Goal: Task Accomplishment & Management: Use online tool/utility

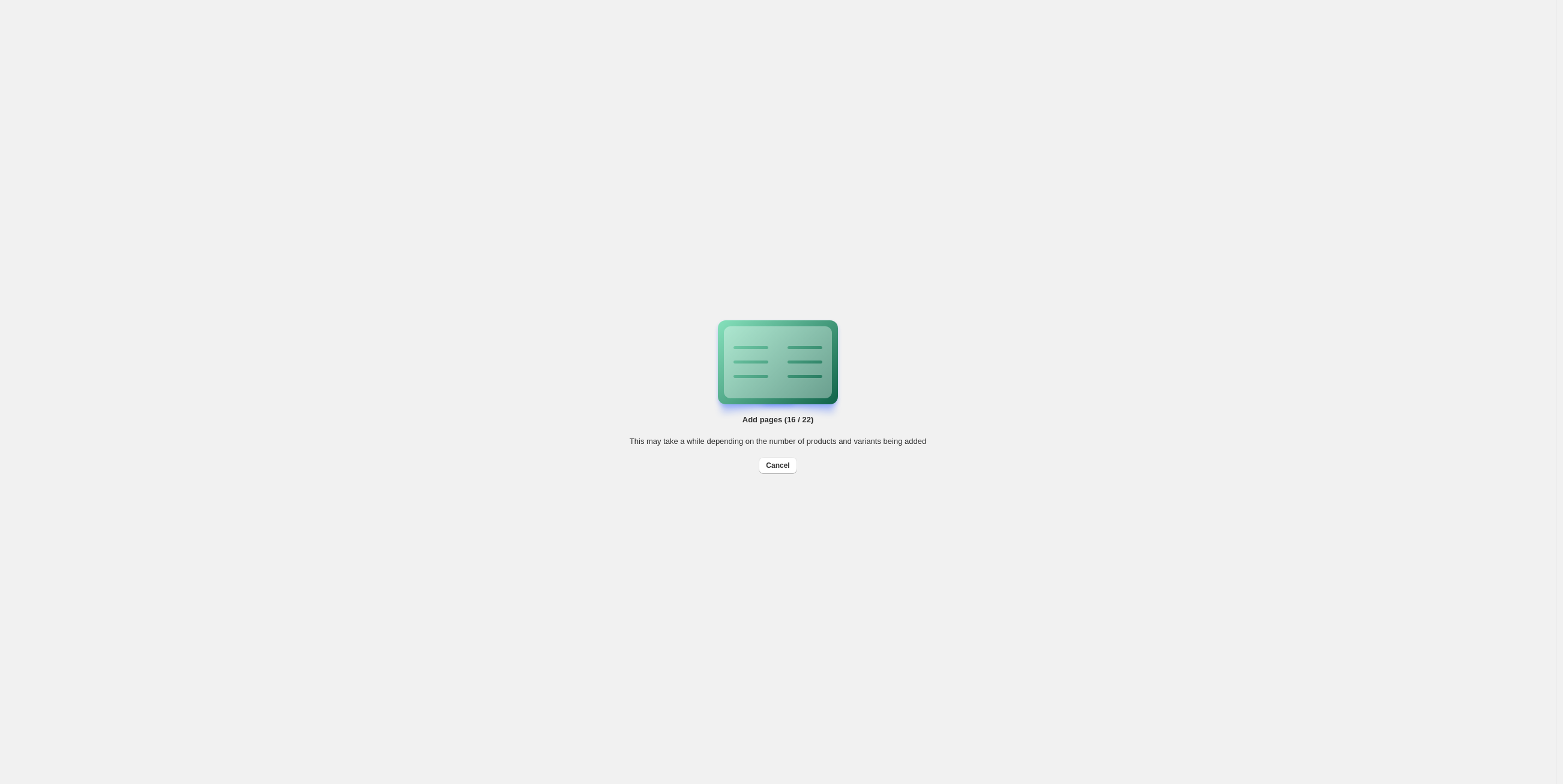
click at [688, 258] on div "Add pages (16 / 22) This may take a while depending on the number of products a…" at bounding box center [778, 392] width 1556 height 784
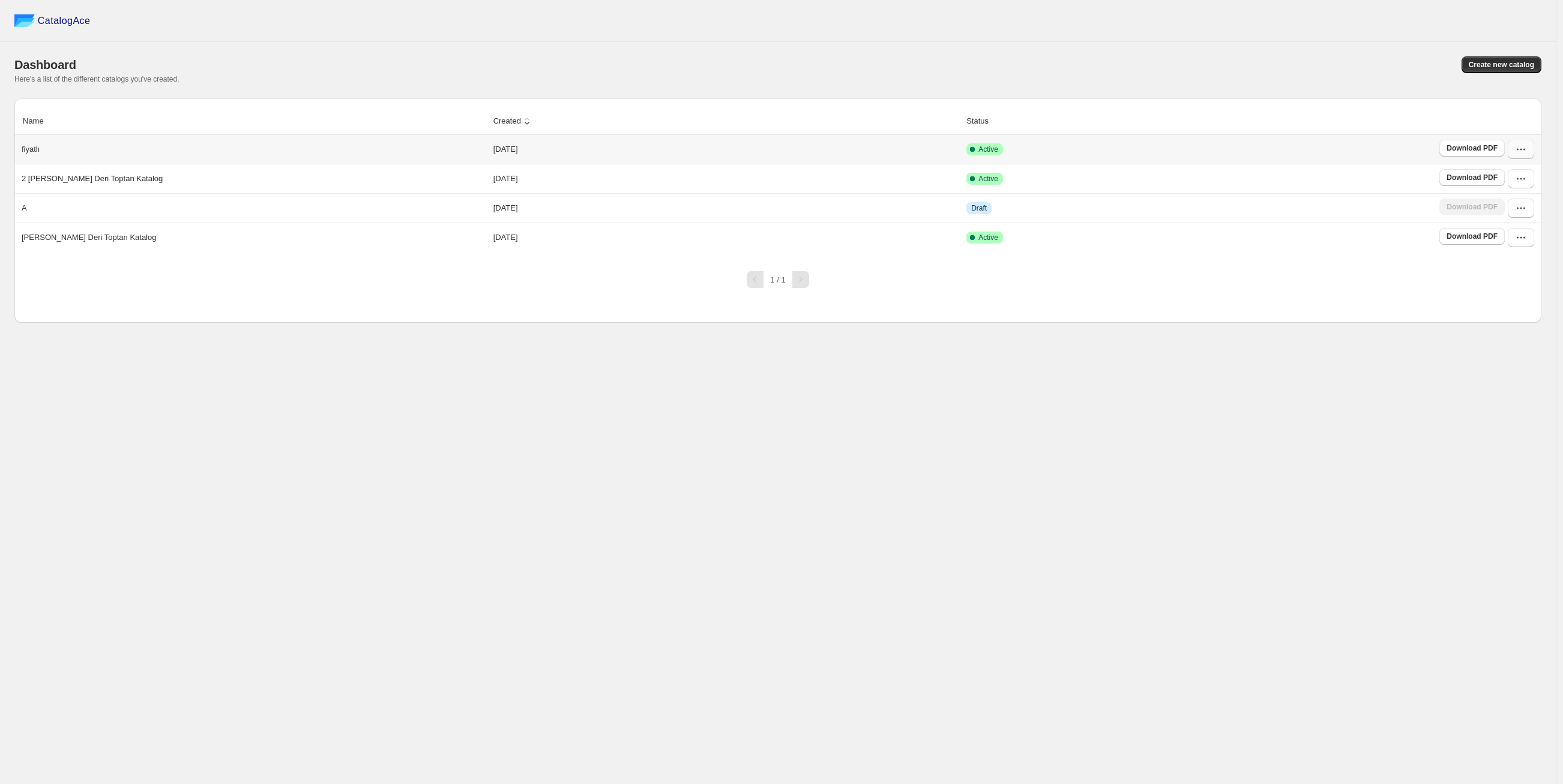
click at [1525, 151] on icon "button" at bounding box center [1521, 150] width 12 height 12
click at [1493, 248] on button "Edit" at bounding box center [1520, 258] width 68 height 19
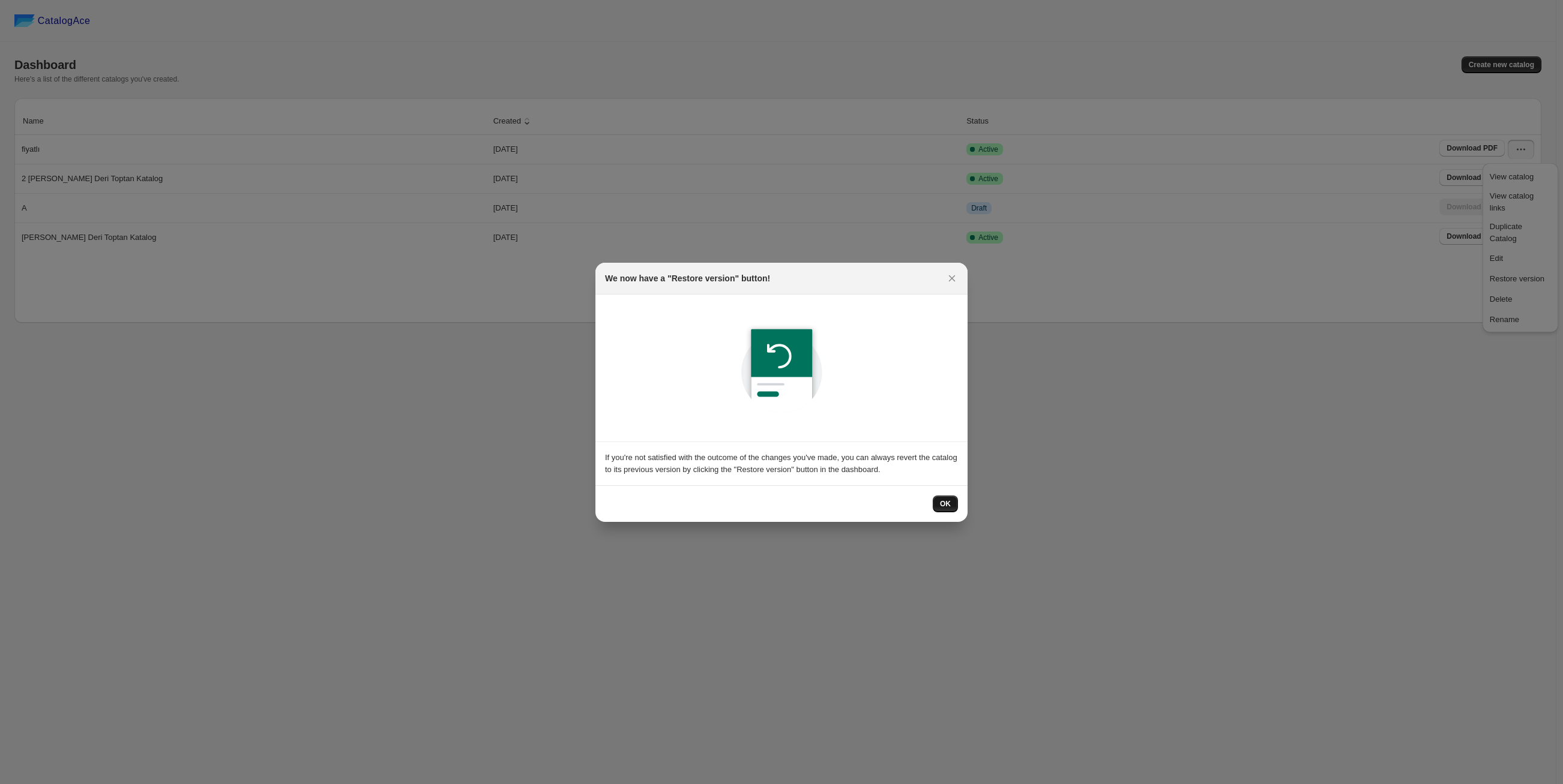
click at [953, 504] on button "OK" at bounding box center [945, 503] width 25 height 17
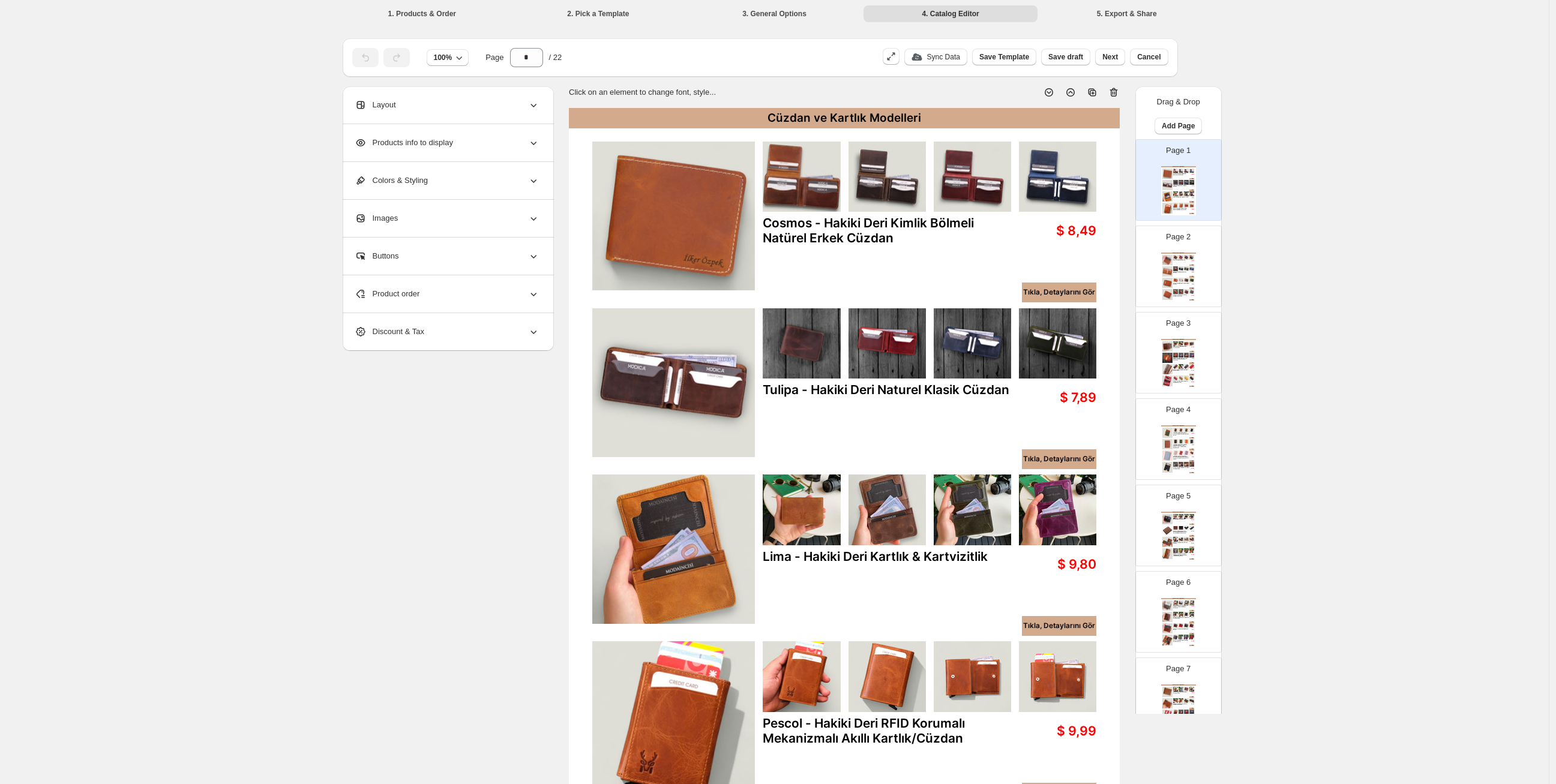
click at [1170, 255] on img at bounding box center [1167, 260] width 10 height 10
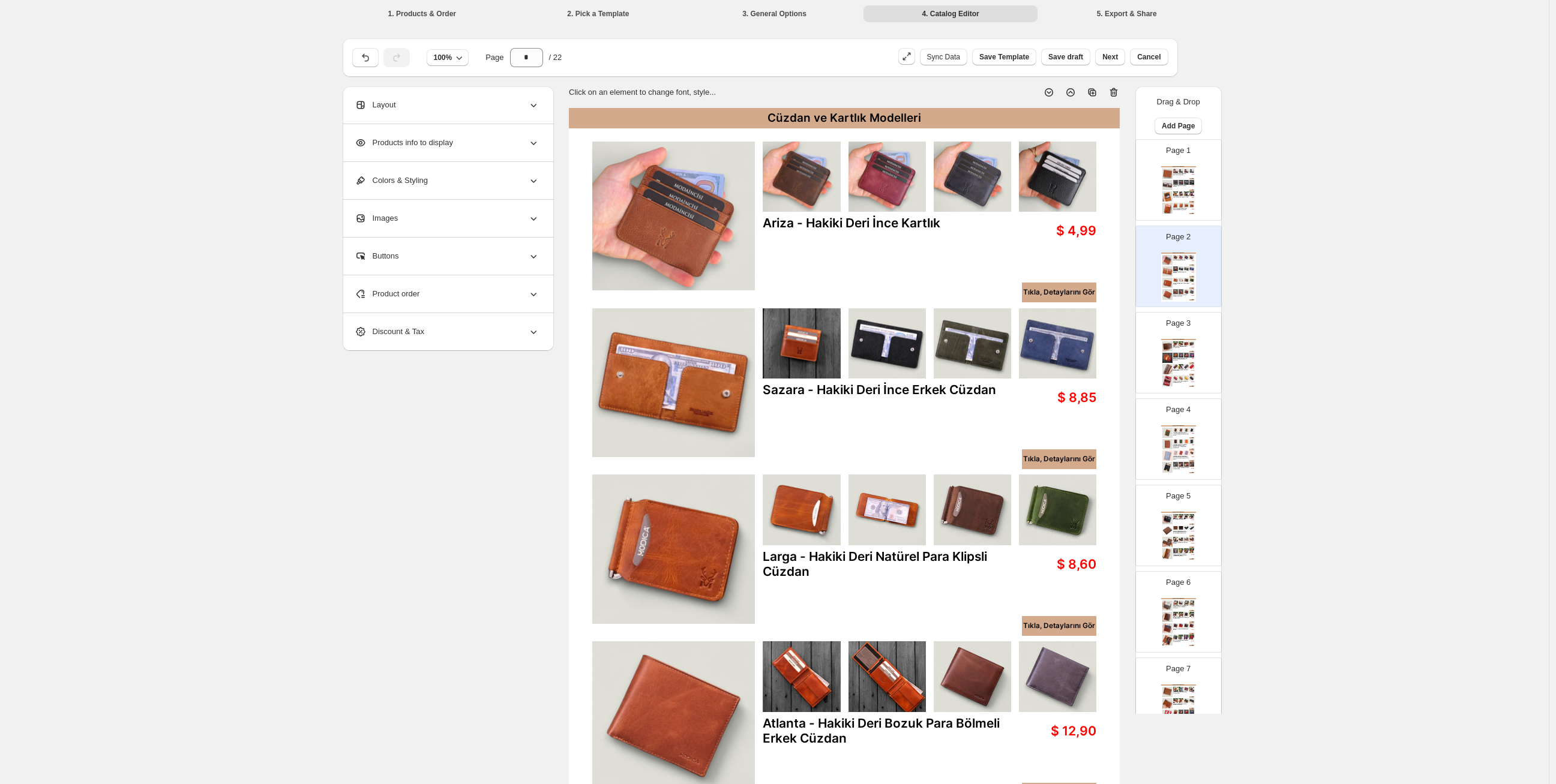
click at [1174, 345] on img at bounding box center [1175, 344] width 5 height 5
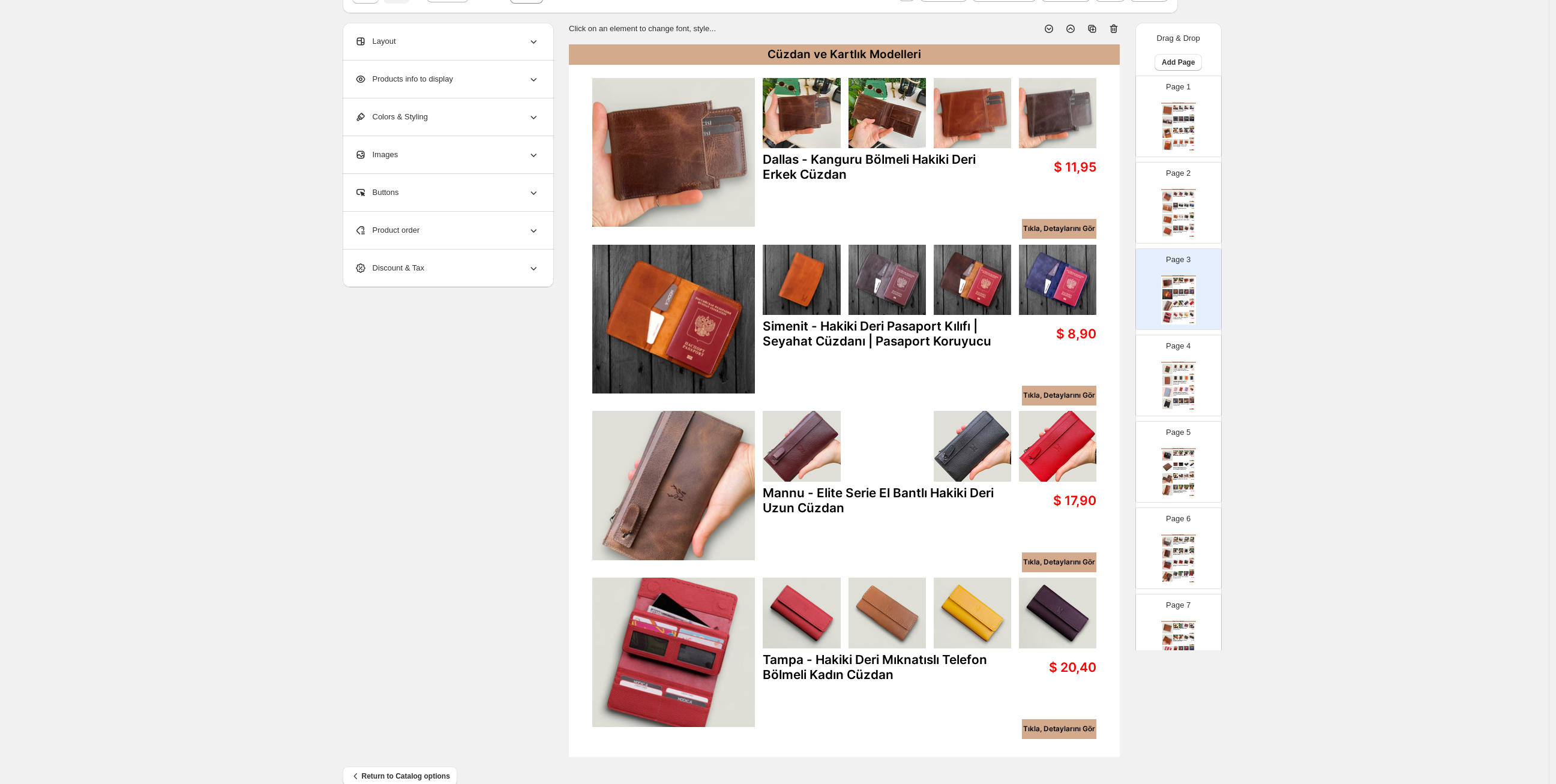
scroll to position [85, 0]
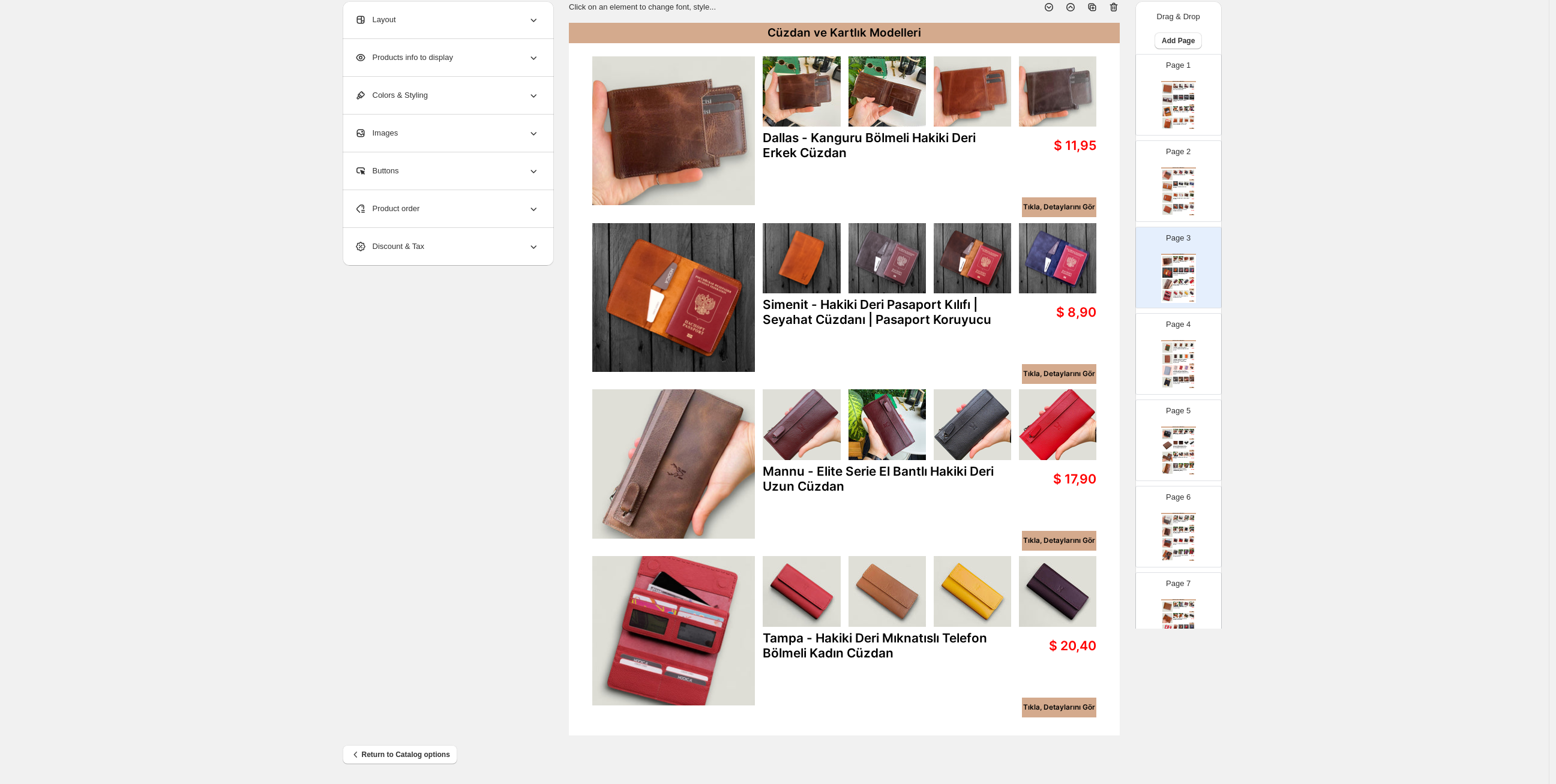
click at [1165, 348] on img at bounding box center [1167, 347] width 10 height 10
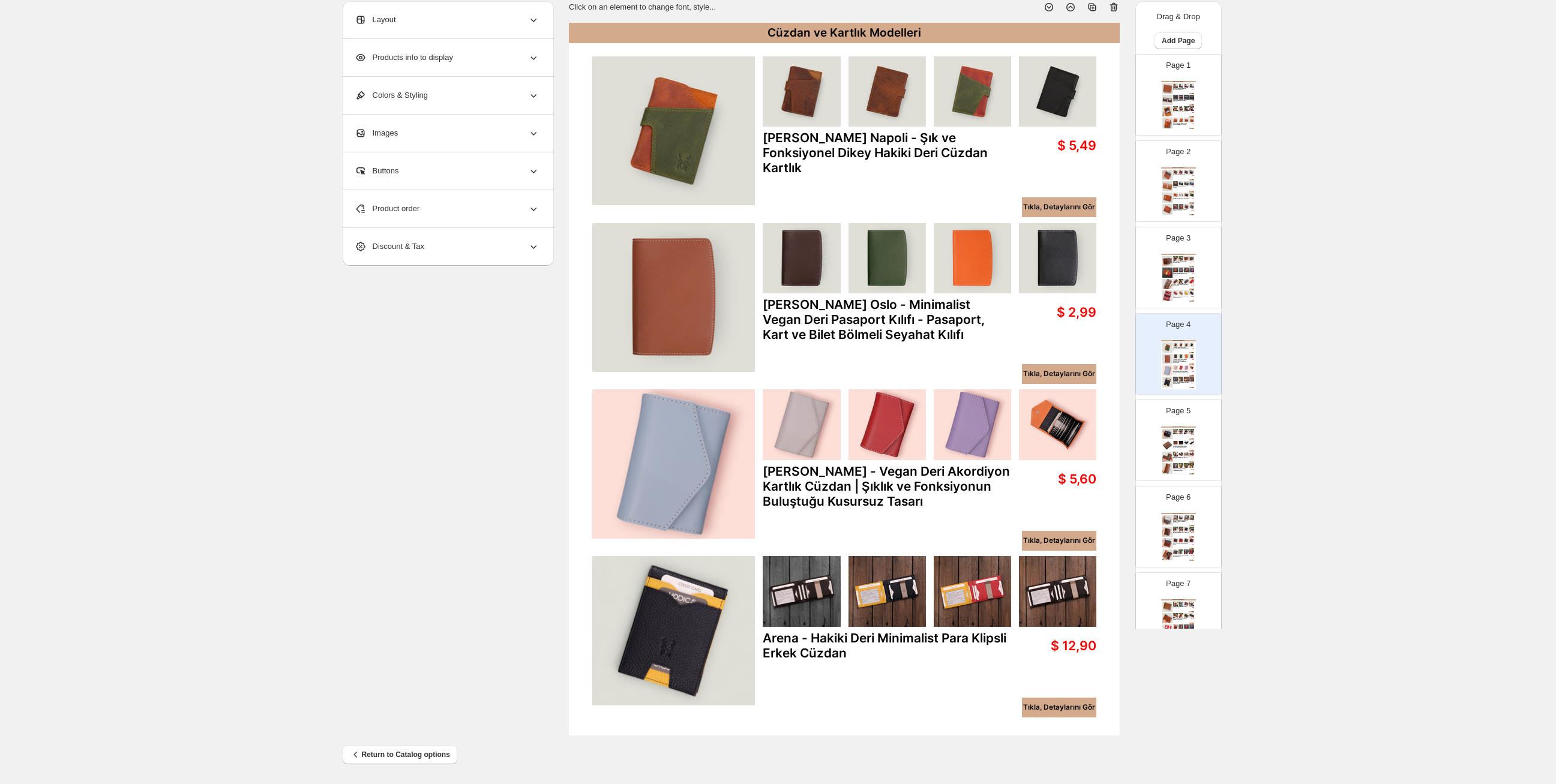
click at [1149, 423] on div "Page 5 Cüzdan ve Kartlık Modelleri Rio - Hakiki Deri Erkek Kartlık $ 12,50 Tıkl…" at bounding box center [1174, 435] width 76 height 80
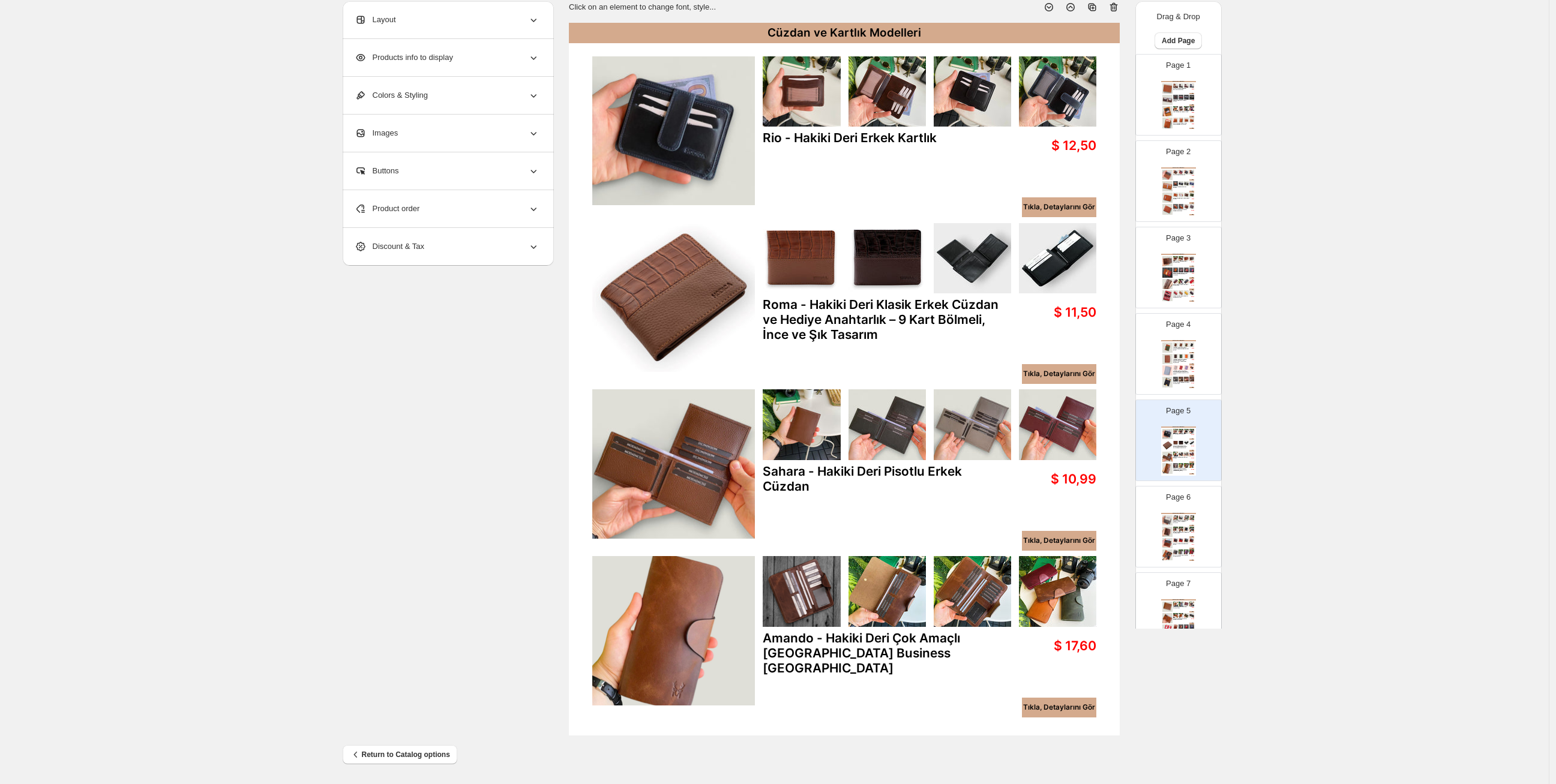
click at [1171, 529] on img at bounding box center [1167, 531] width 10 height 10
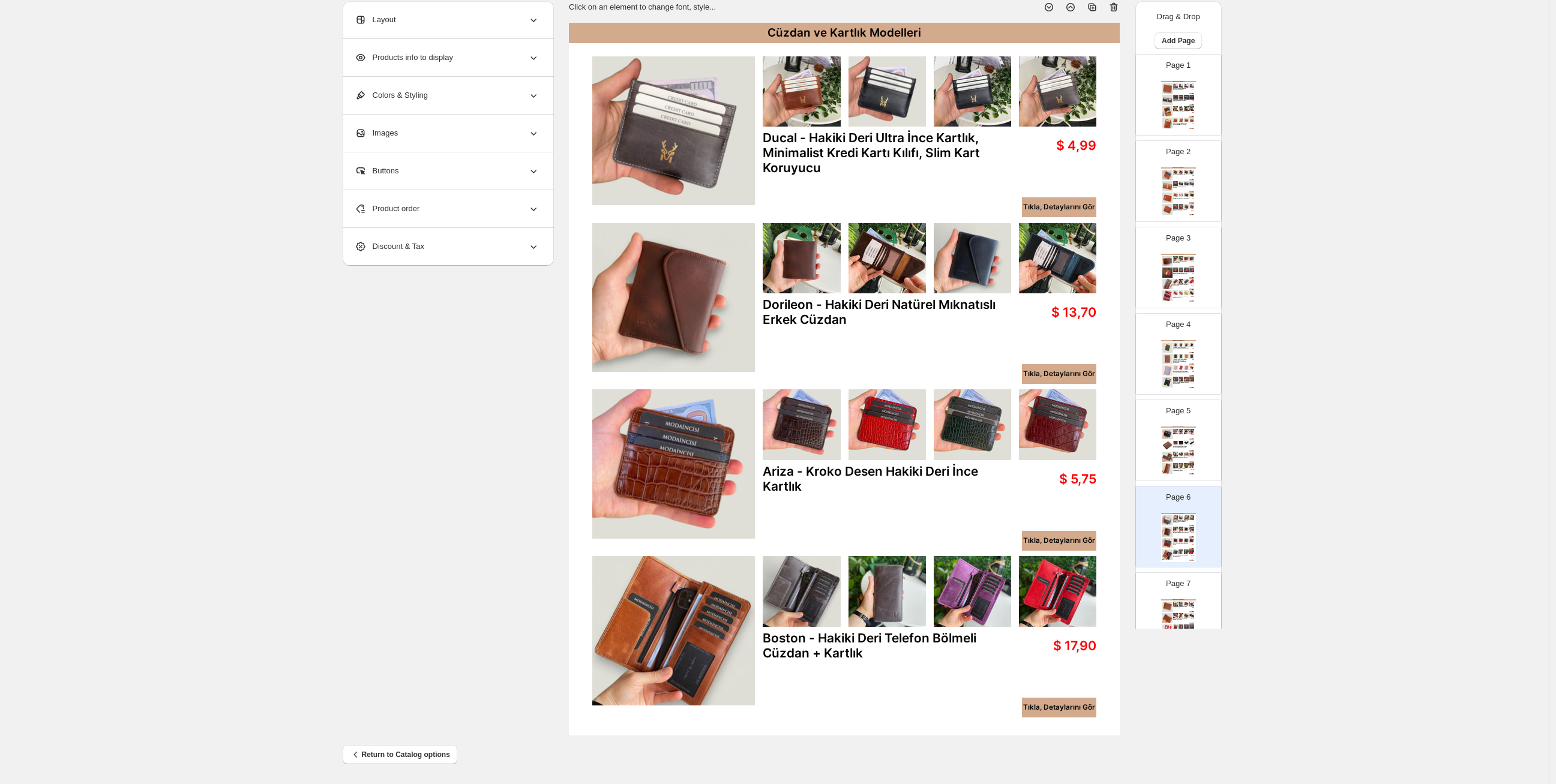
click at [1184, 599] on div "Page 7 Cüzdan ve Kartlık Modelleri Edusa - Mıknatıslı Hakiki Deri Klasik Erkek …" at bounding box center [1174, 608] width 76 height 80
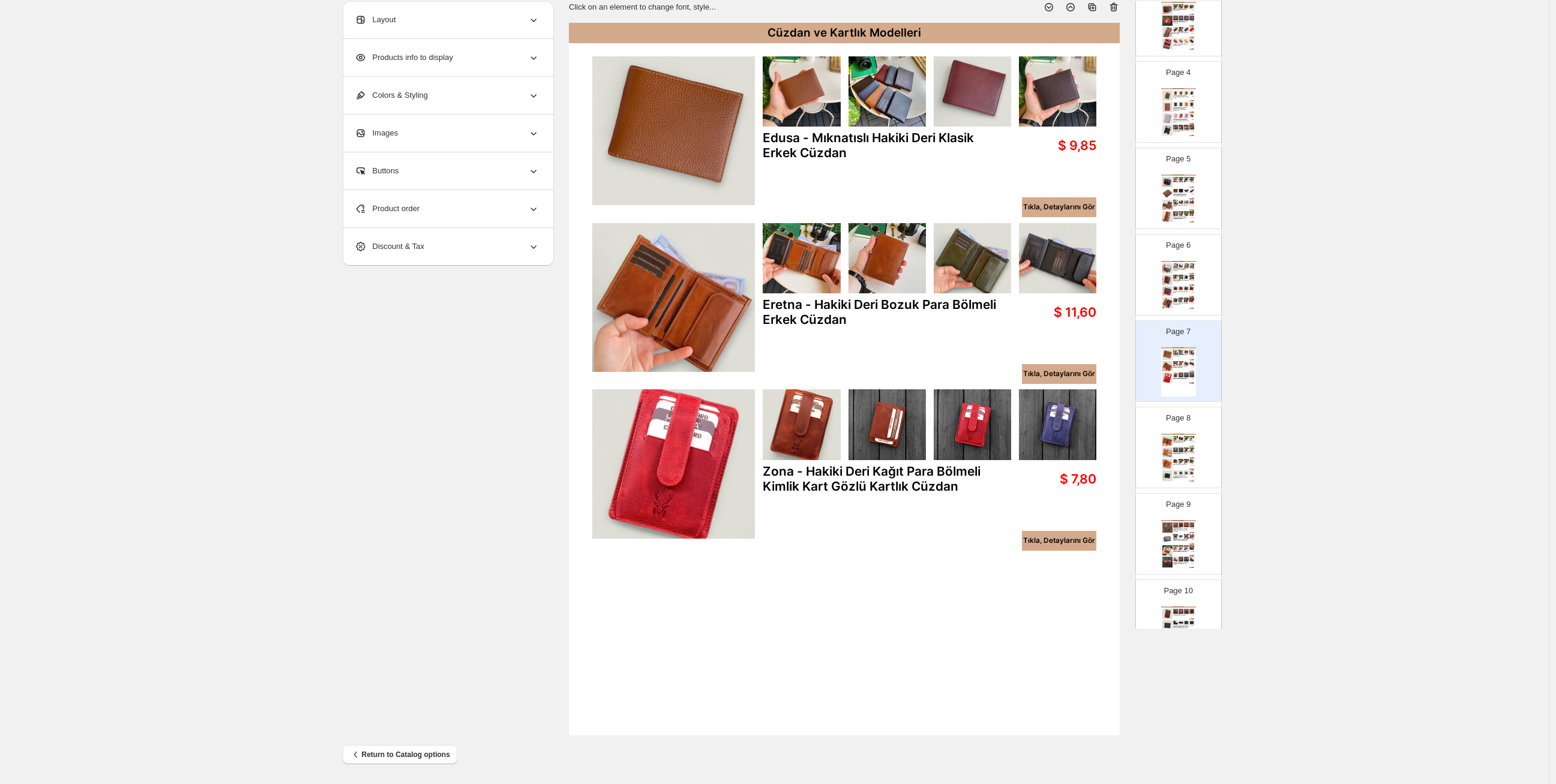
scroll to position [266, 0]
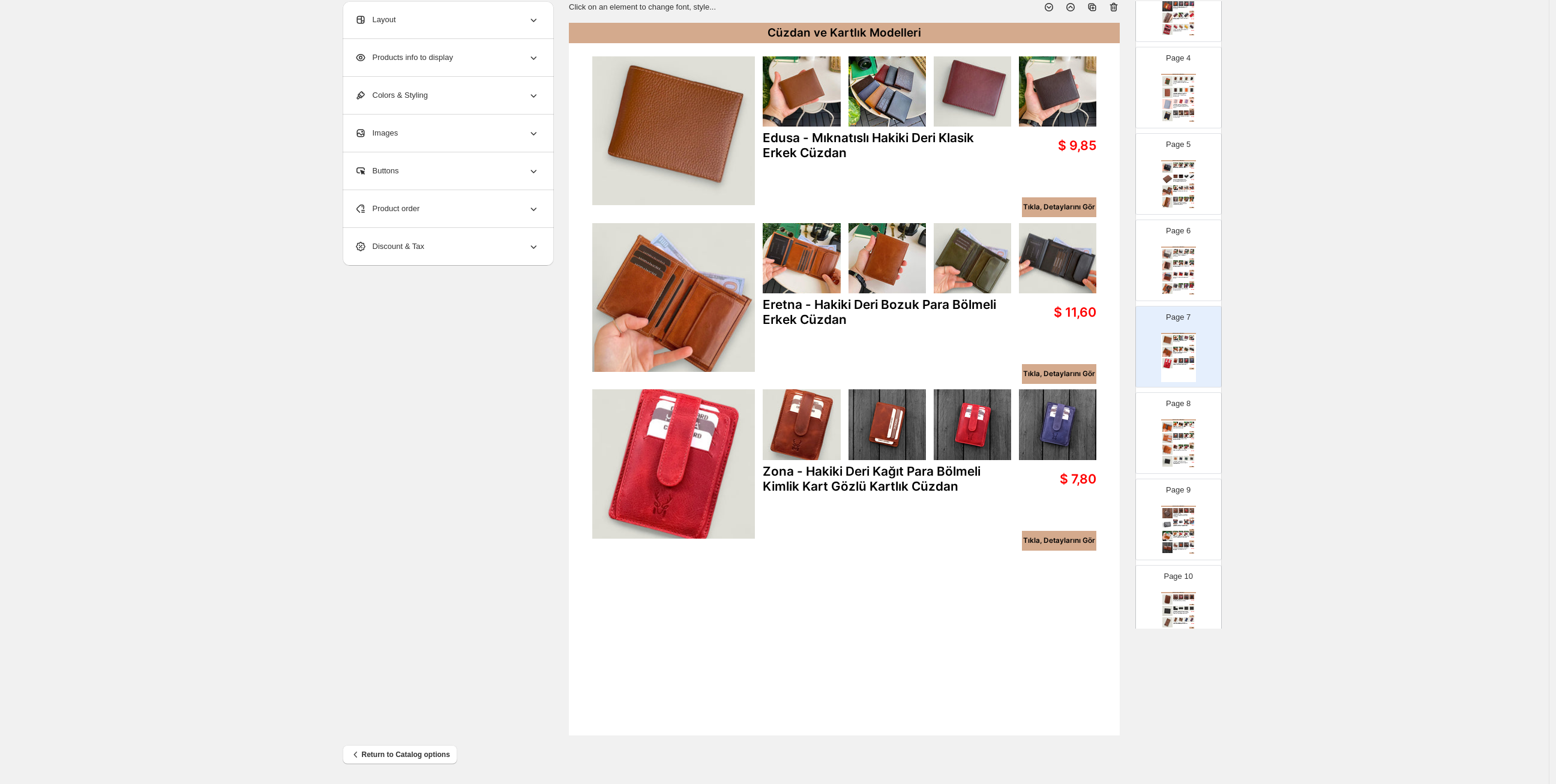
click at [1173, 433] on img at bounding box center [1175, 435] width 5 height 5
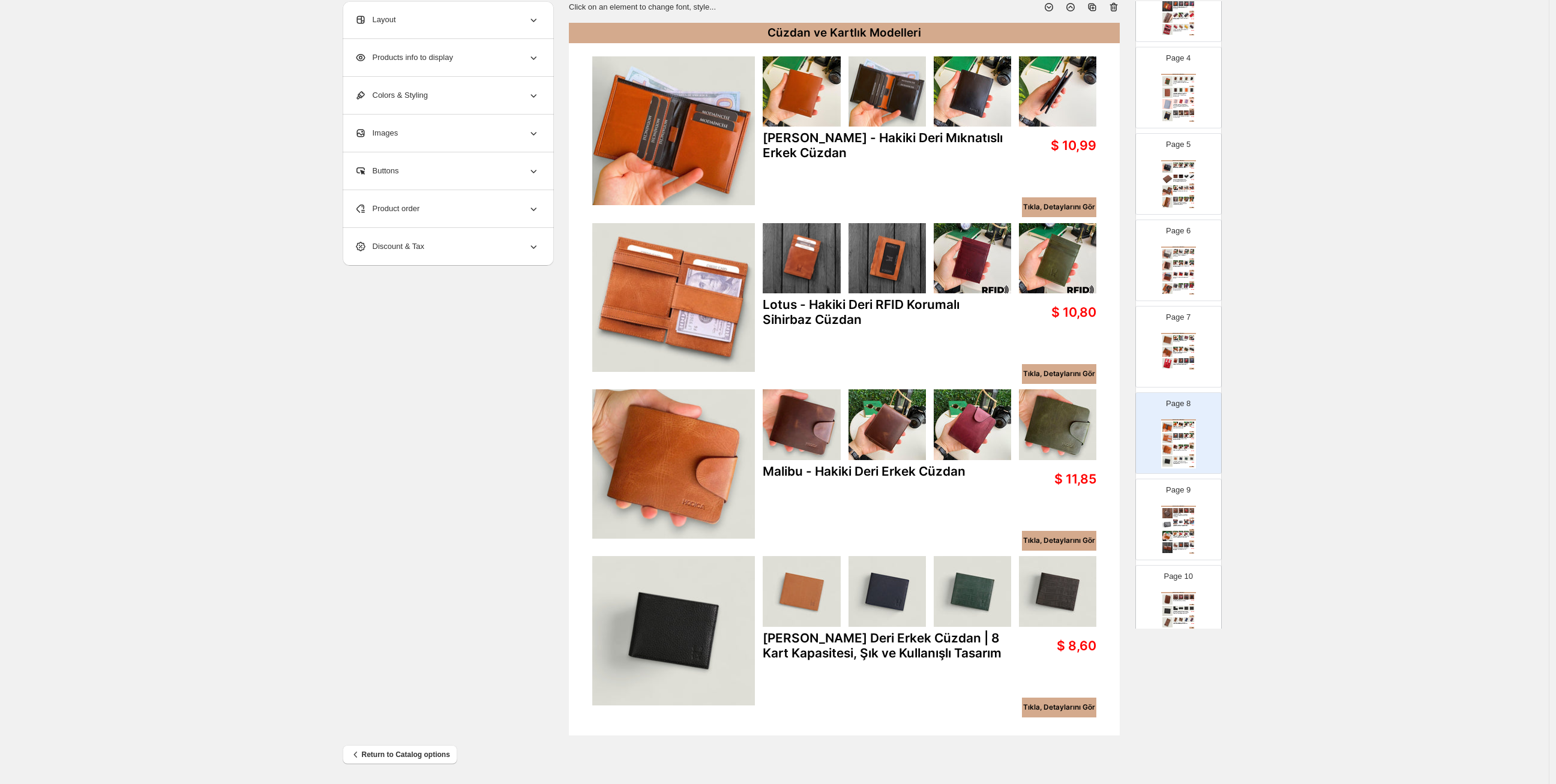
click at [1175, 488] on p "Page 9" at bounding box center [1178, 490] width 25 height 12
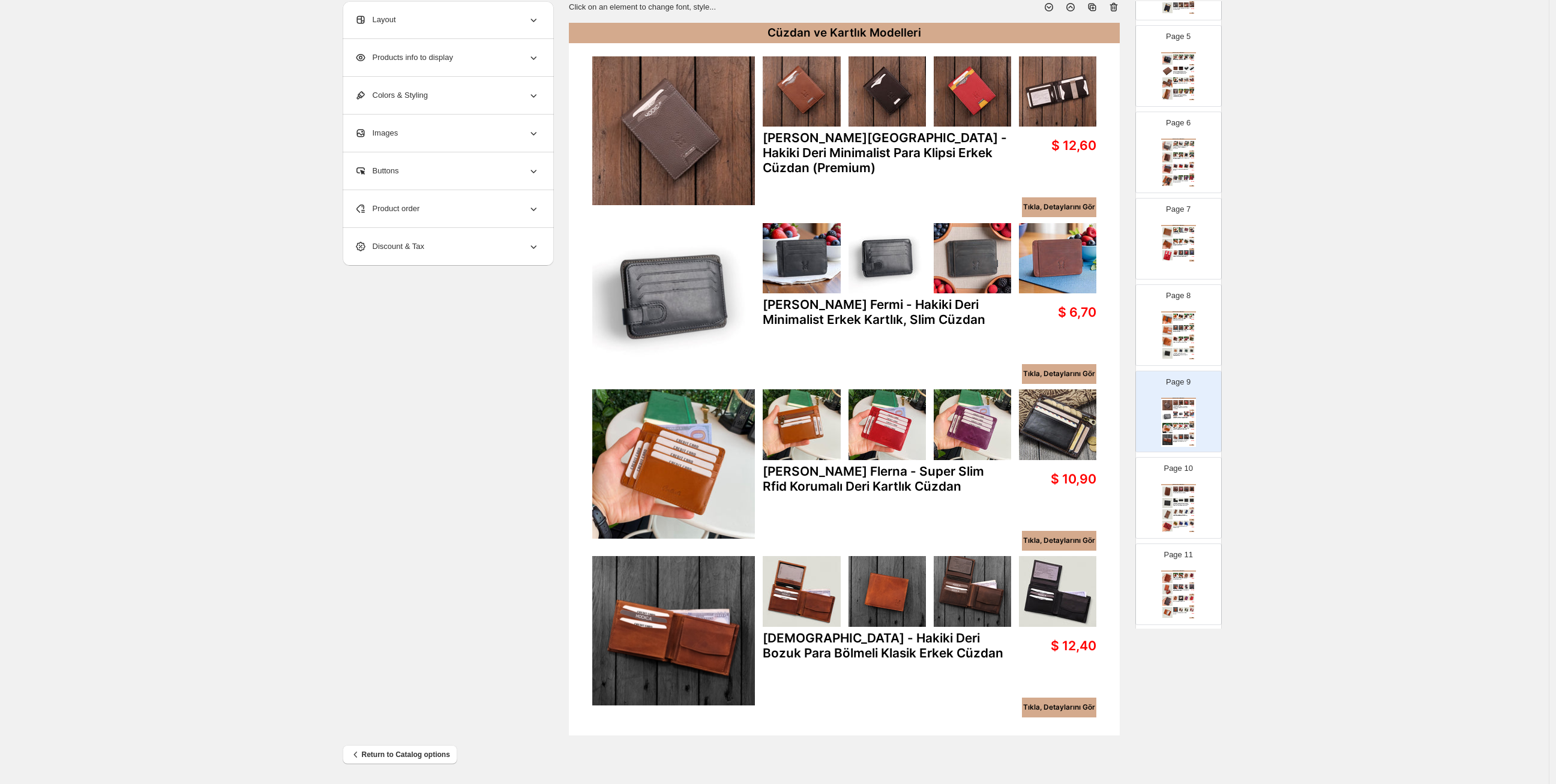
scroll to position [399, 0]
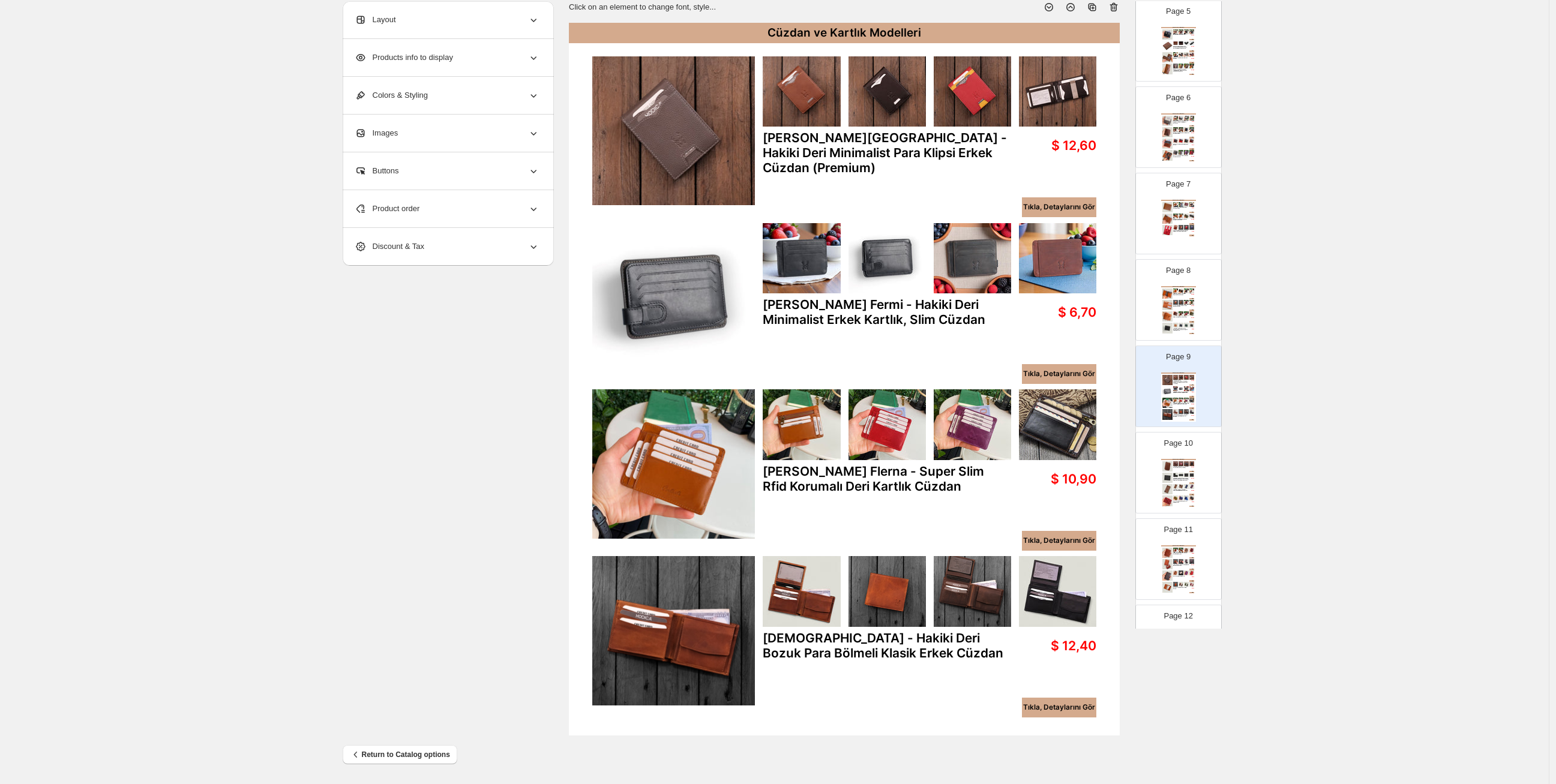
click at [1175, 488] on img at bounding box center [1175, 486] width 5 height 5
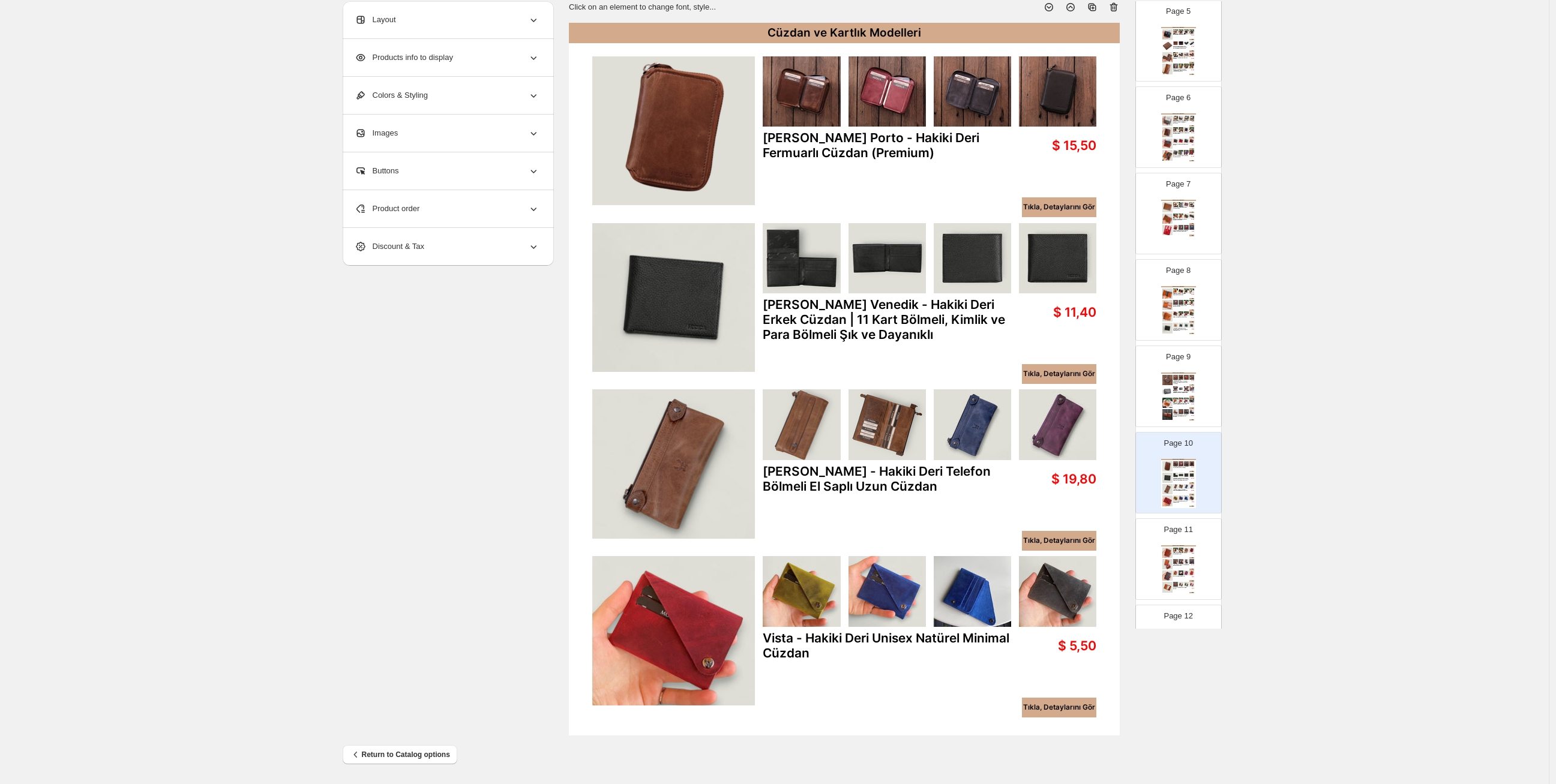
click at [1179, 546] on div "Cüzdan ve Kartlık Modelleri" at bounding box center [1178, 546] width 35 height 1
type input "**"
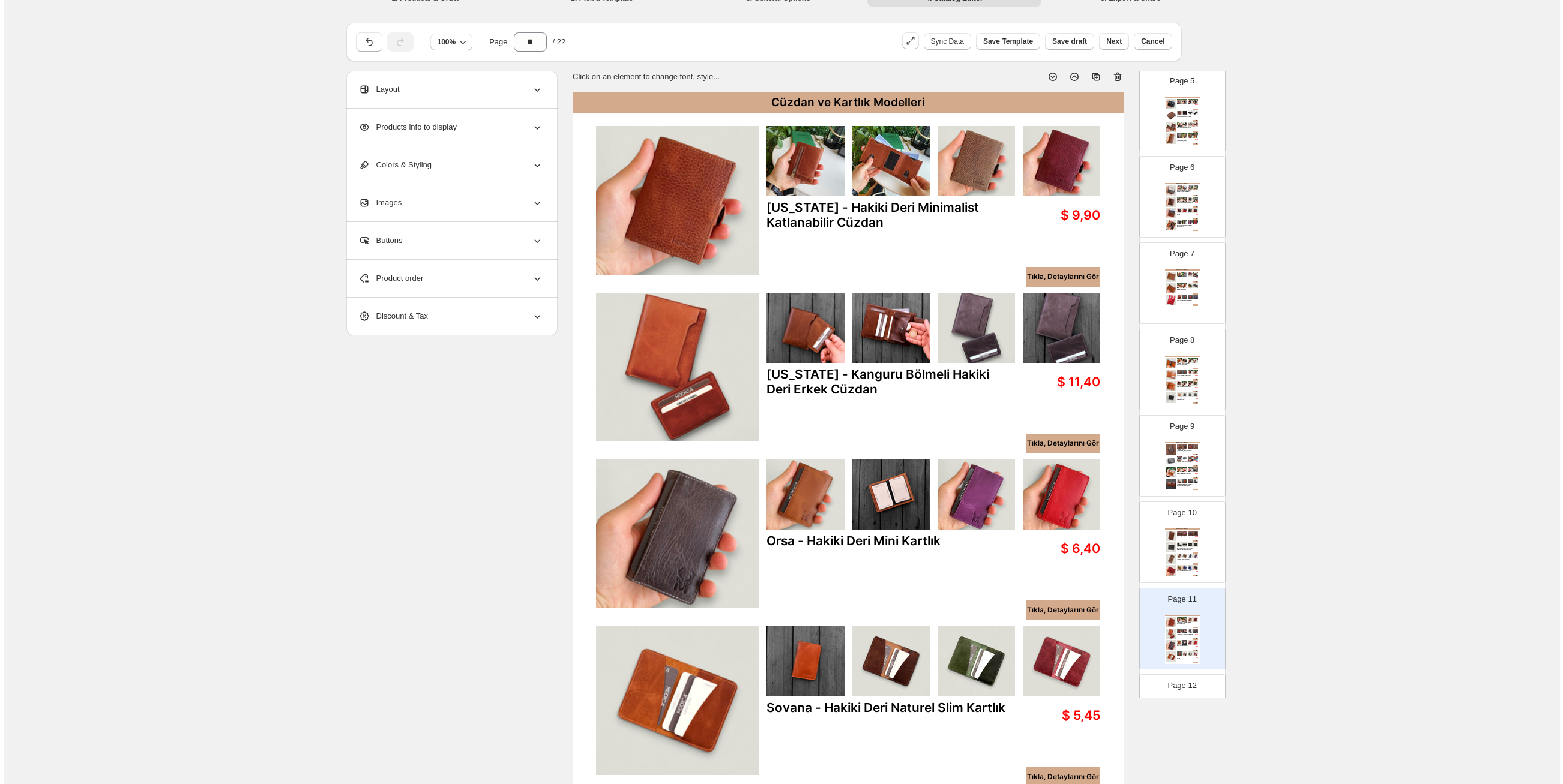
scroll to position [0, 0]
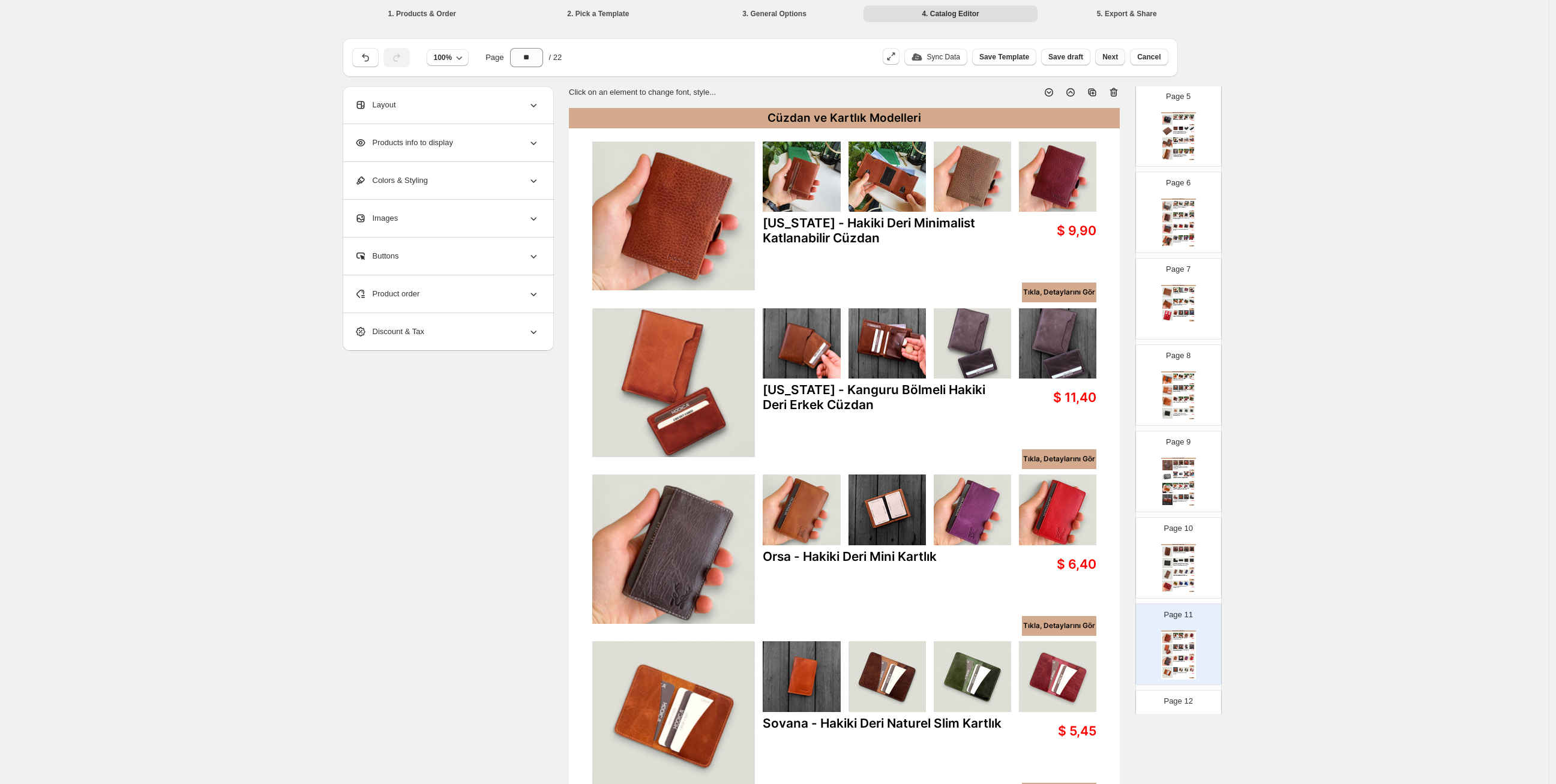
click at [1117, 62] on button "Next" at bounding box center [1110, 56] width 30 height 17
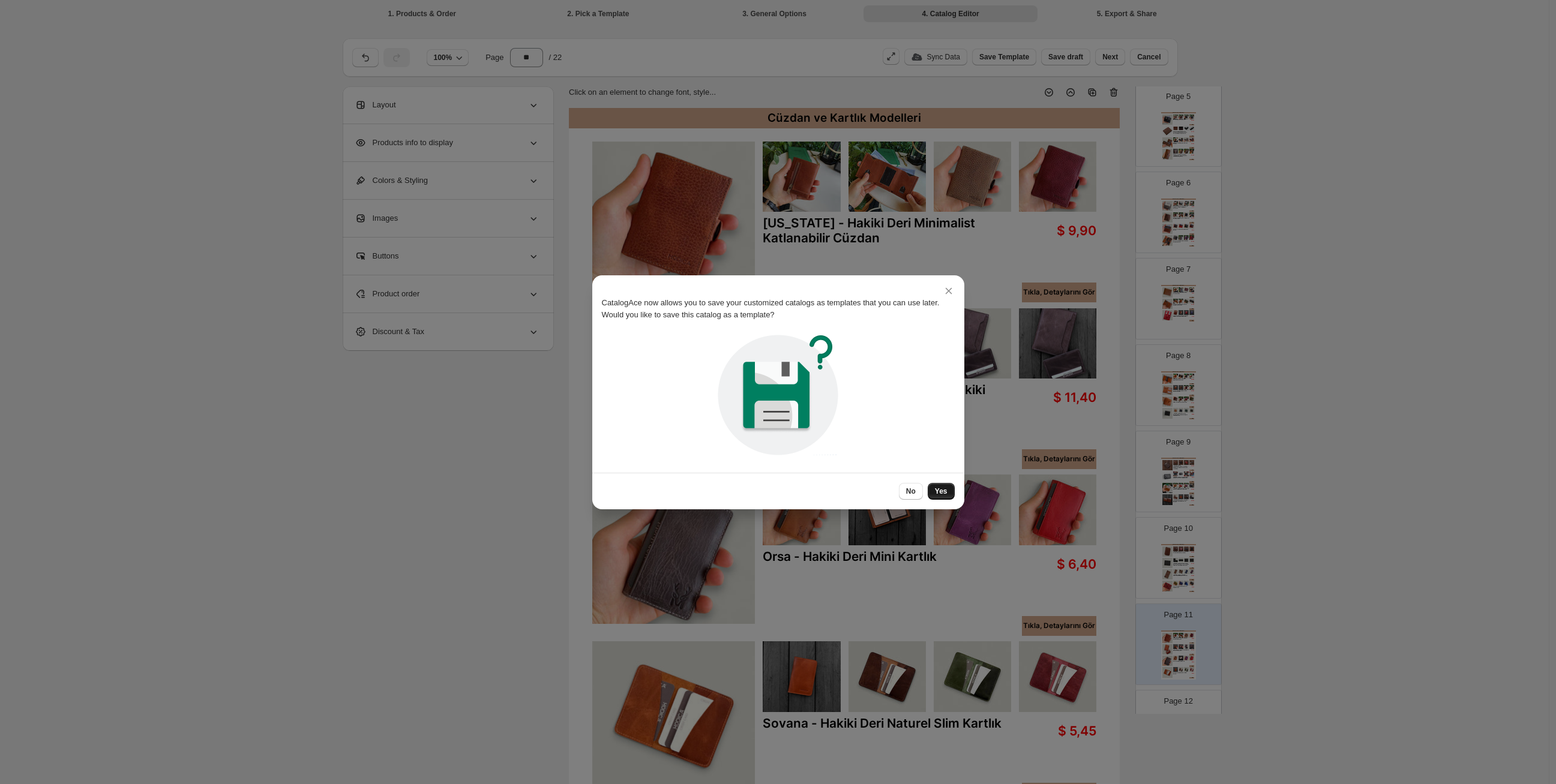
click at [940, 487] on span "Yes" at bounding box center [941, 491] width 13 height 9
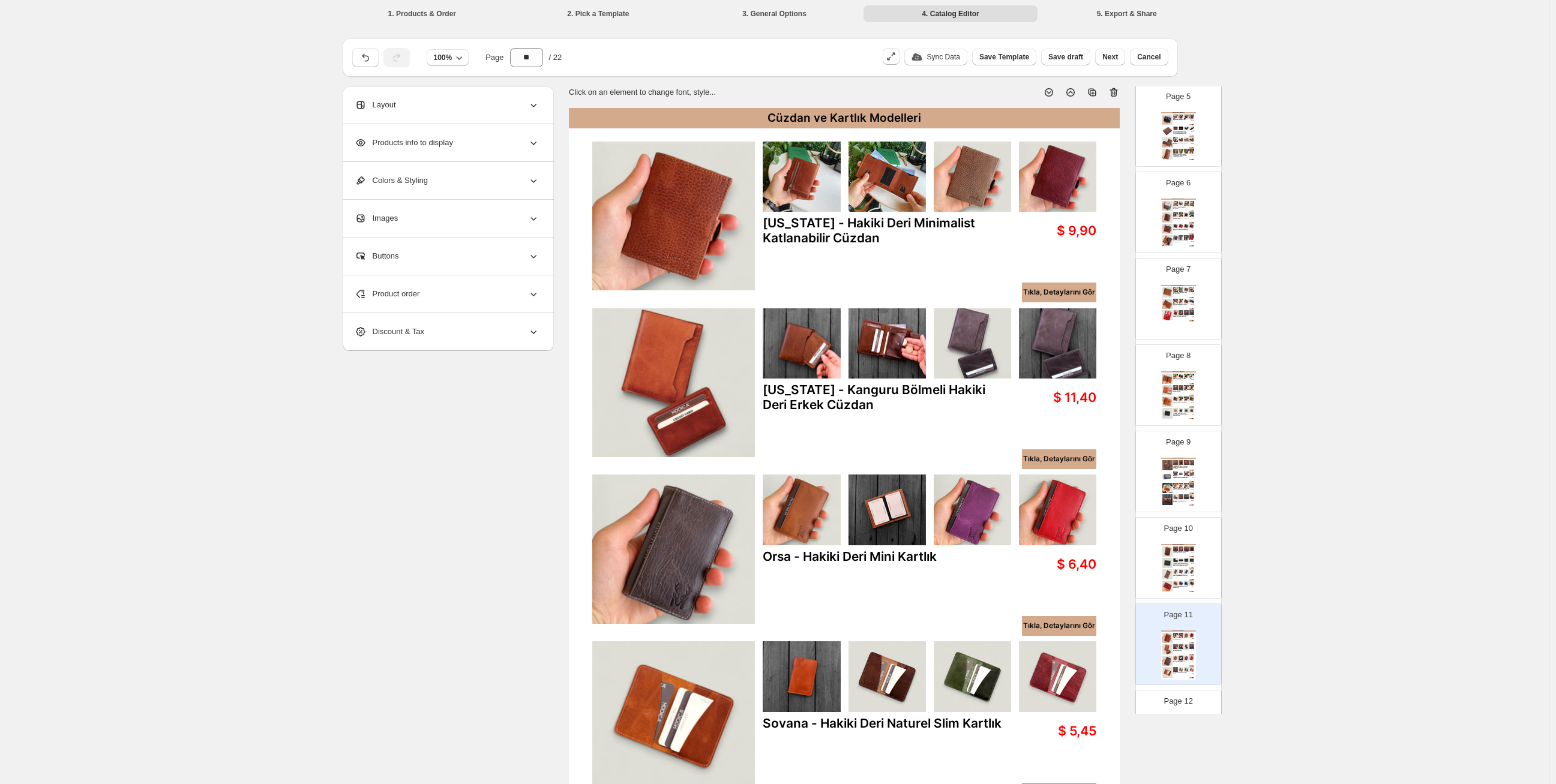
click at [1111, 59] on span "Next" at bounding box center [1110, 57] width 16 height 9
